Goal: Contribute content

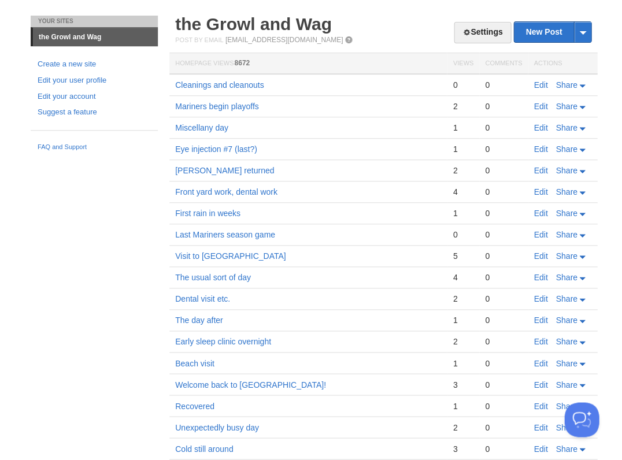
scroll to position [28, 0]
click at [537, 81] on link "Edit" at bounding box center [541, 84] width 14 height 9
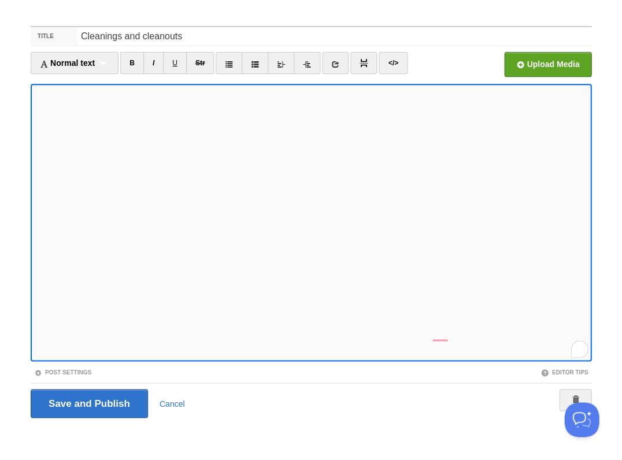
scroll to position [275, 0]
click at [88, 403] on input "Save and Publish" at bounding box center [89, 403] width 117 height 29
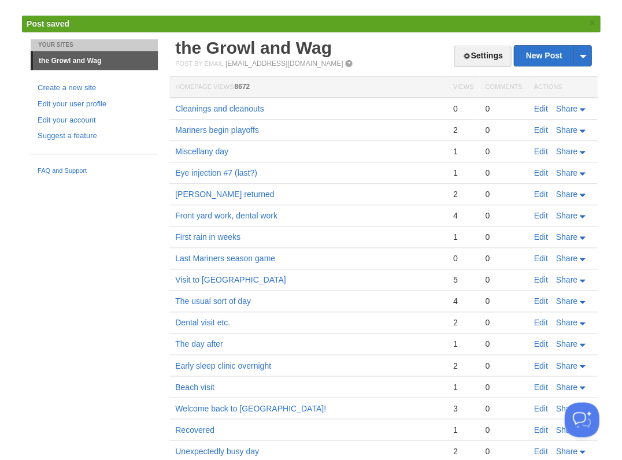
click at [537, 107] on link "Edit" at bounding box center [541, 108] width 14 height 9
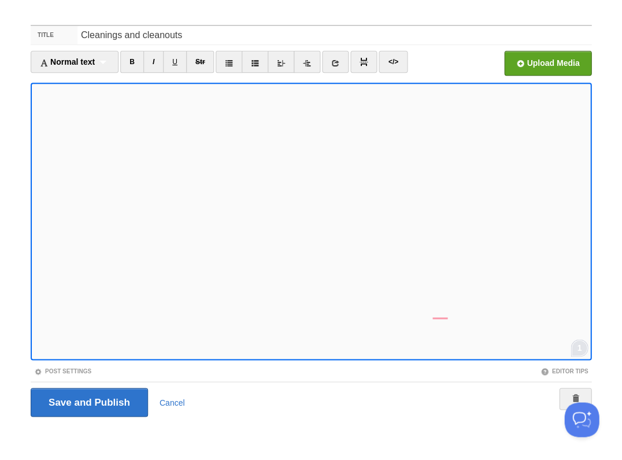
scroll to position [28, 0]
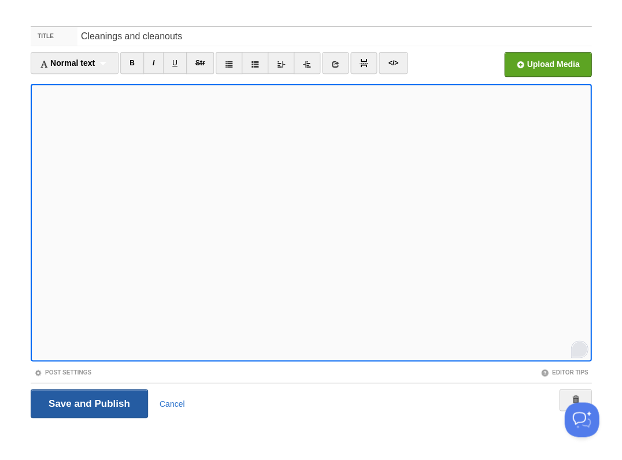
click at [88, 403] on input "Save and Publish" at bounding box center [89, 403] width 117 height 29
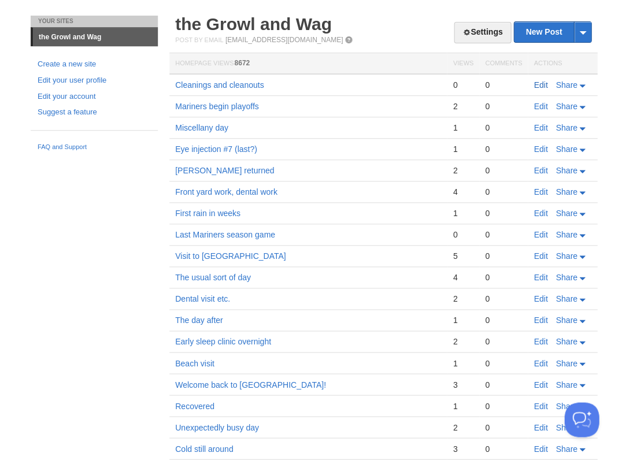
click at [544, 85] on link "Edit" at bounding box center [541, 84] width 14 height 9
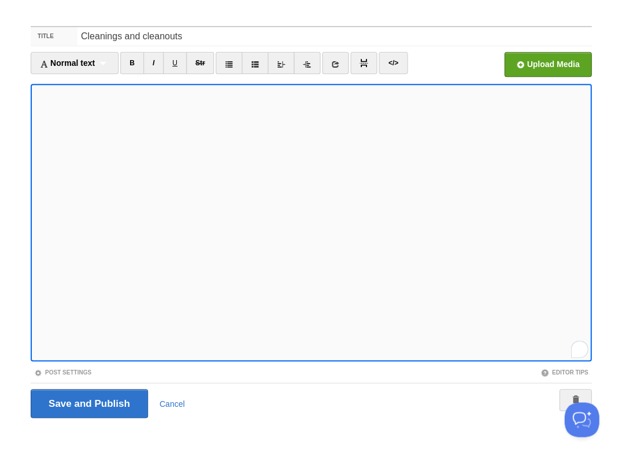
scroll to position [275, 0]
click at [88, 403] on input "Save and Publish" at bounding box center [89, 403] width 117 height 29
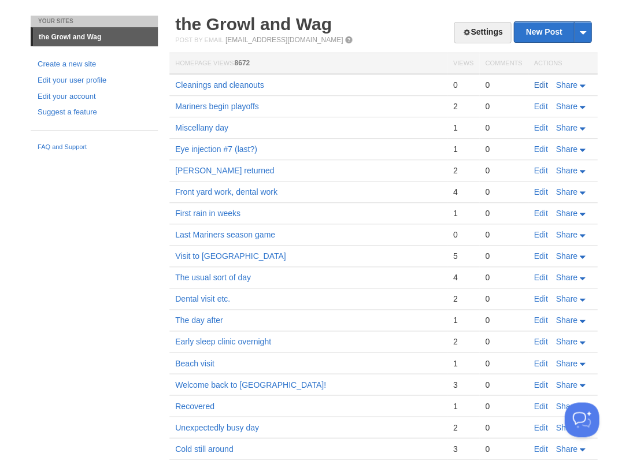
click at [539, 82] on link "Edit" at bounding box center [541, 84] width 14 height 9
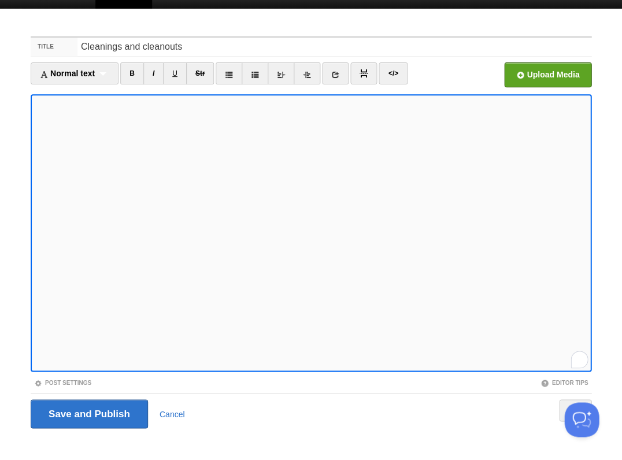
scroll to position [28, 0]
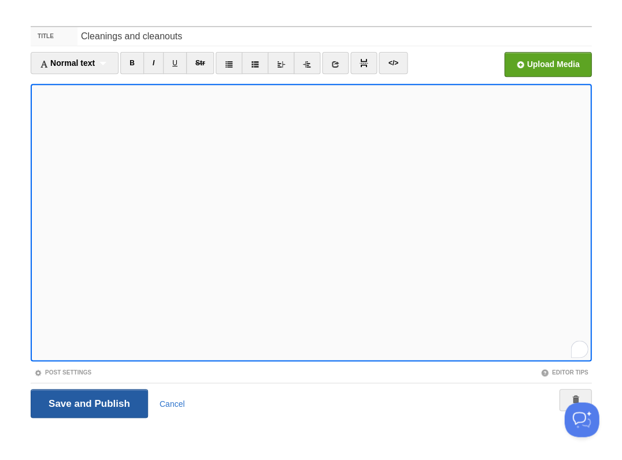
click at [88, 403] on input "Save and Publish" at bounding box center [89, 403] width 117 height 29
